Goal: Information Seeking & Learning: Learn about a topic

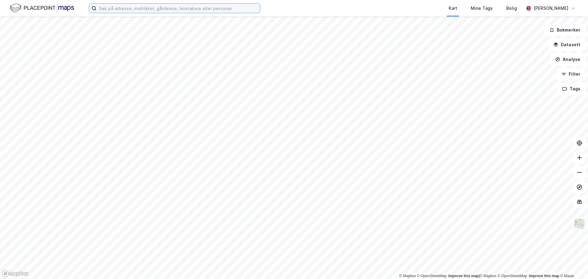
click at [158, 10] on input at bounding box center [178, 8] width 164 height 9
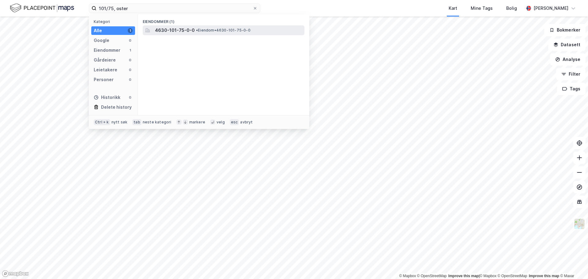
click at [160, 31] on span "4630-101-75-0-0" at bounding box center [175, 30] width 40 height 7
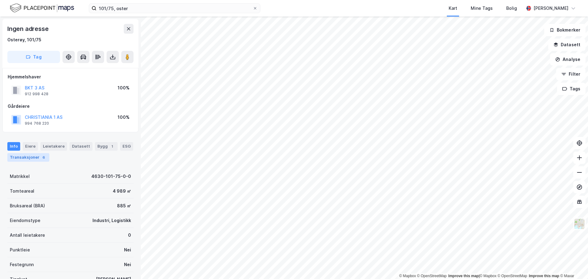
click at [35, 158] on div "Transaksjoner 6" at bounding box center [28, 157] width 42 height 9
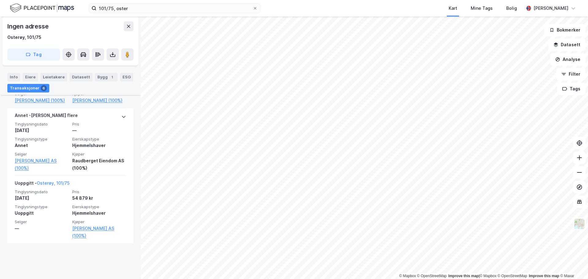
scroll to position [455, 0]
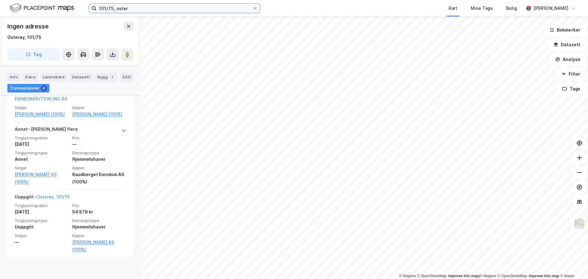
click at [111, 9] on input "101/75, oster" at bounding box center [174, 8] width 156 height 9
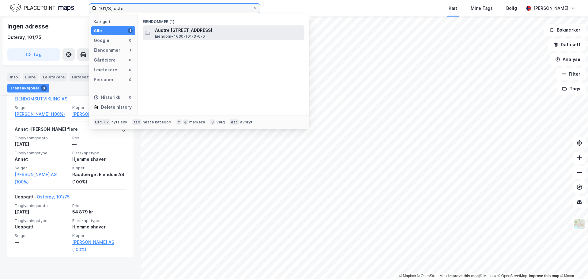
type input "101/3, oster"
click at [183, 36] on span "Eiendom • 4630-101-3-0-0" at bounding box center [180, 36] width 50 height 5
